Goal: Task Accomplishment & Management: Use online tool/utility

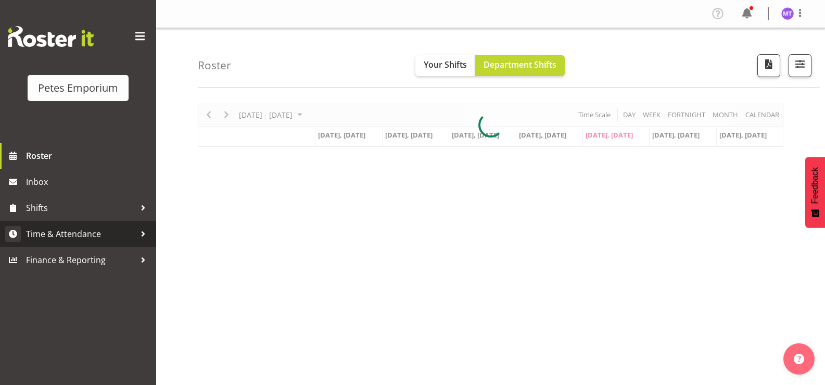
click at [86, 223] on link "Time & Attendance" at bounding box center [78, 234] width 156 height 26
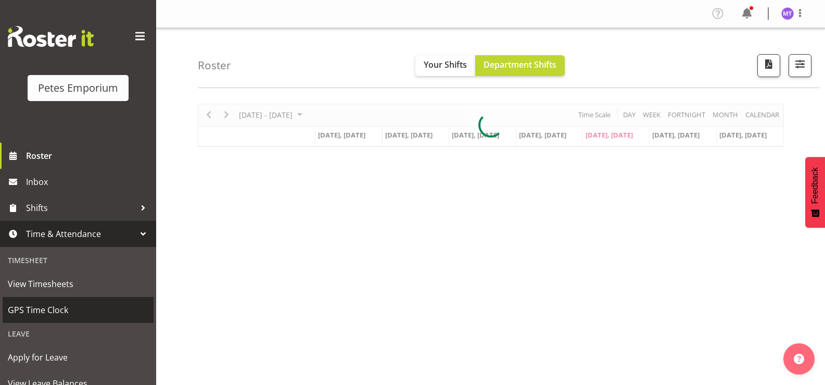
click at [65, 312] on span "GPS Time Clock" at bounding box center [78, 310] width 141 height 16
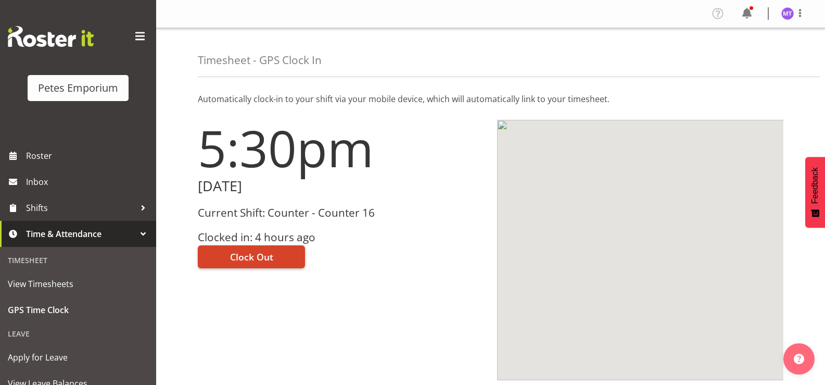
click at [277, 252] on button "Clock Out" at bounding box center [251, 256] width 107 height 23
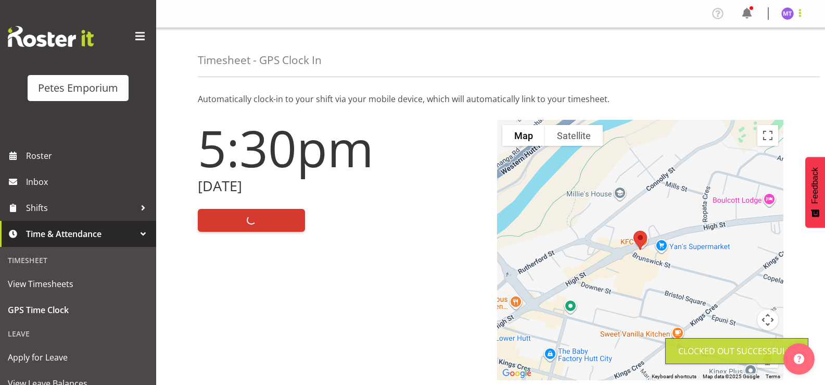
click at [801, 19] on span at bounding box center [800, 13] width 12 height 12
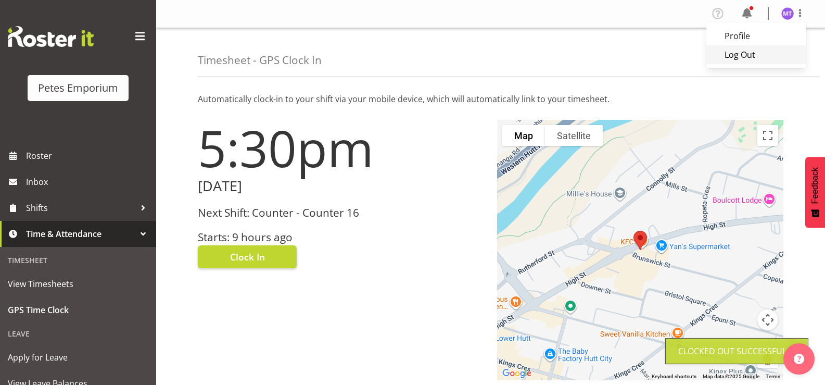
click at [770, 54] on link "Log Out" at bounding box center [757, 54] width 100 height 19
